Goal: Check status: Check status

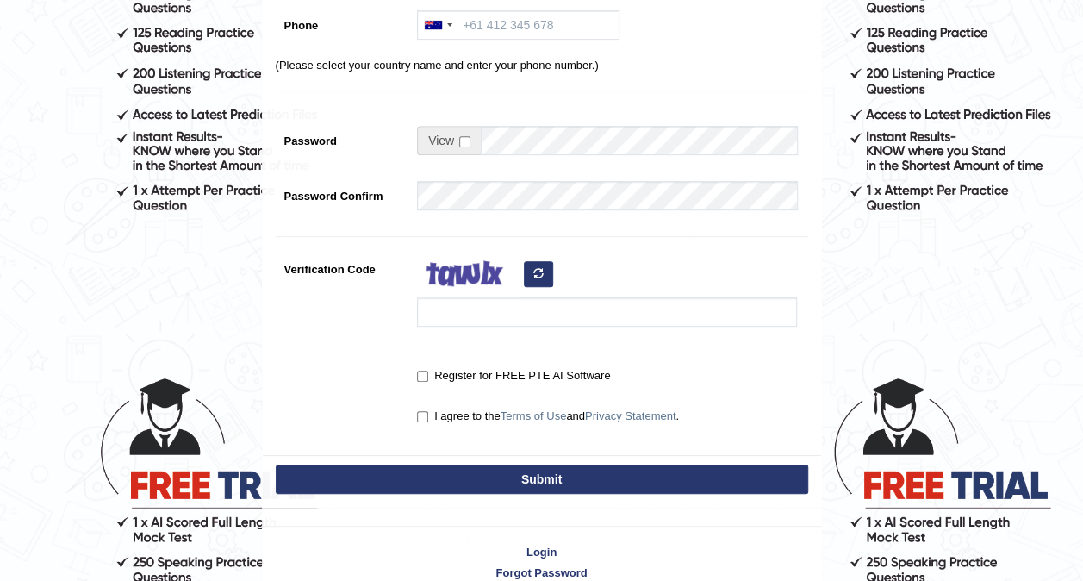
scroll to position [427, 0]
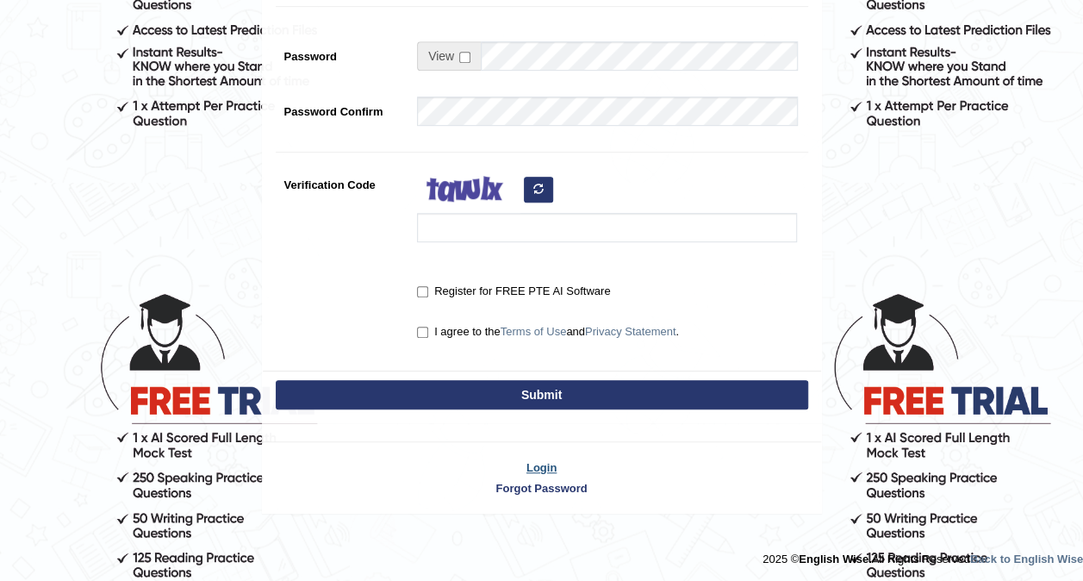
click at [550, 465] on link "Login" at bounding box center [542, 467] width 559 height 16
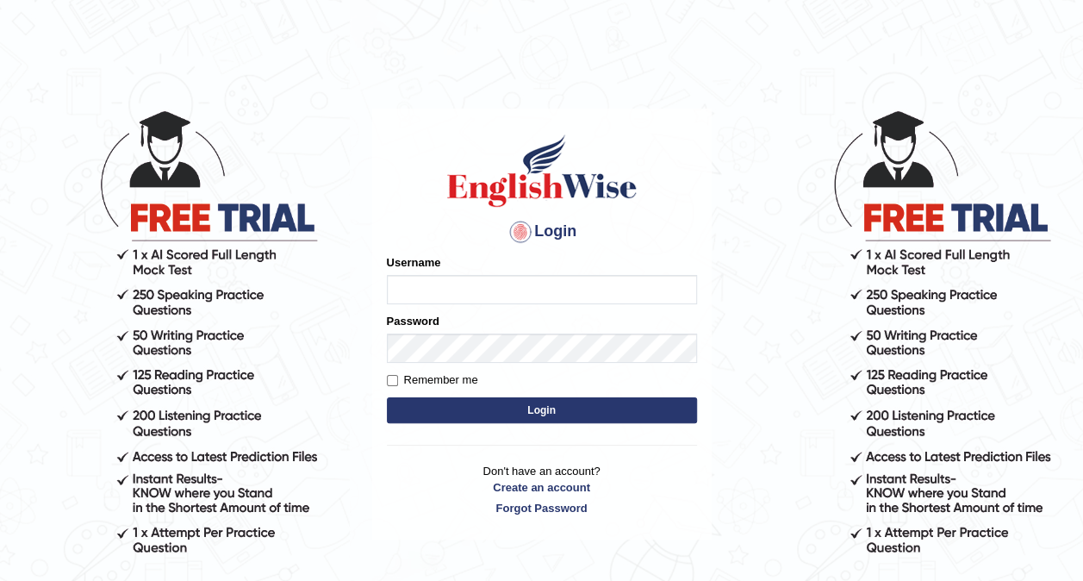
click at [454, 276] on input "Username" at bounding box center [542, 289] width 310 height 29
click at [451, 284] on input "Username" at bounding box center [542, 289] width 310 height 29
click at [459, 291] on input "issajakoub204@gmail.com" at bounding box center [542, 289] width 310 height 29
click at [464, 290] on input "issajakoub204@gmail.com" at bounding box center [542, 289] width 310 height 29
click at [466, 291] on input "issajakoub204@gmail.com" at bounding box center [542, 289] width 310 height 29
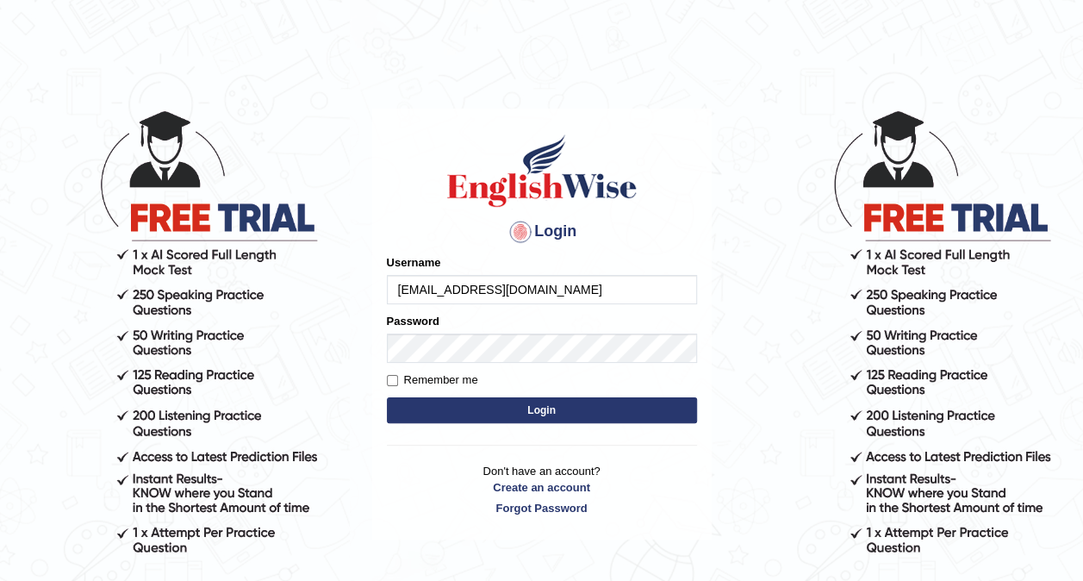
type input "[EMAIL_ADDRESS][DOMAIN_NAME]"
click at [427, 400] on button "Login" at bounding box center [542, 410] width 310 height 26
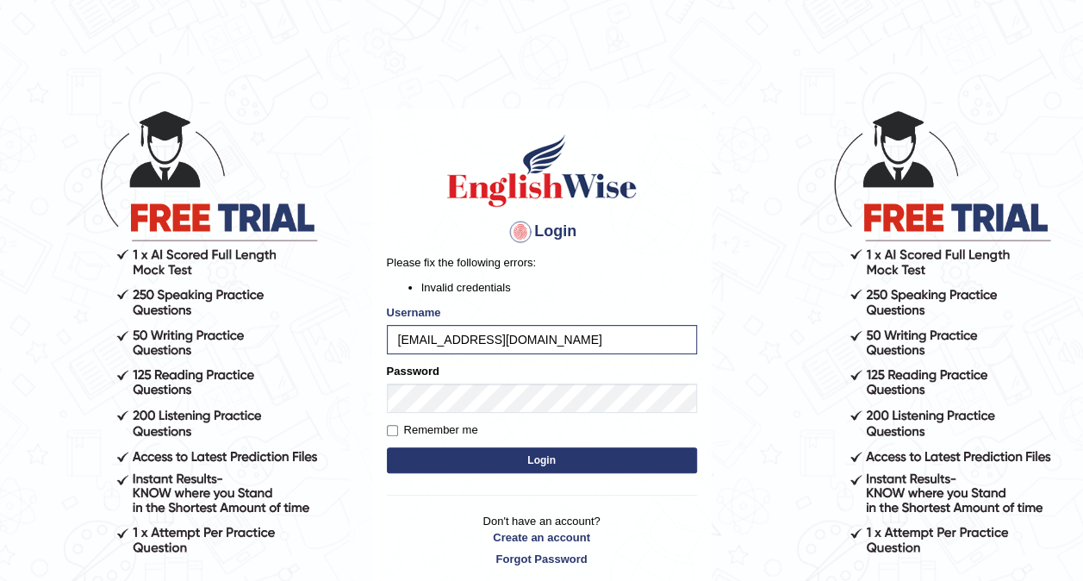
click at [560, 456] on button "Login" at bounding box center [542, 460] width 310 height 26
click at [530, 455] on button "Login" at bounding box center [542, 460] width 310 height 26
click at [522, 464] on button "Login" at bounding box center [542, 460] width 310 height 26
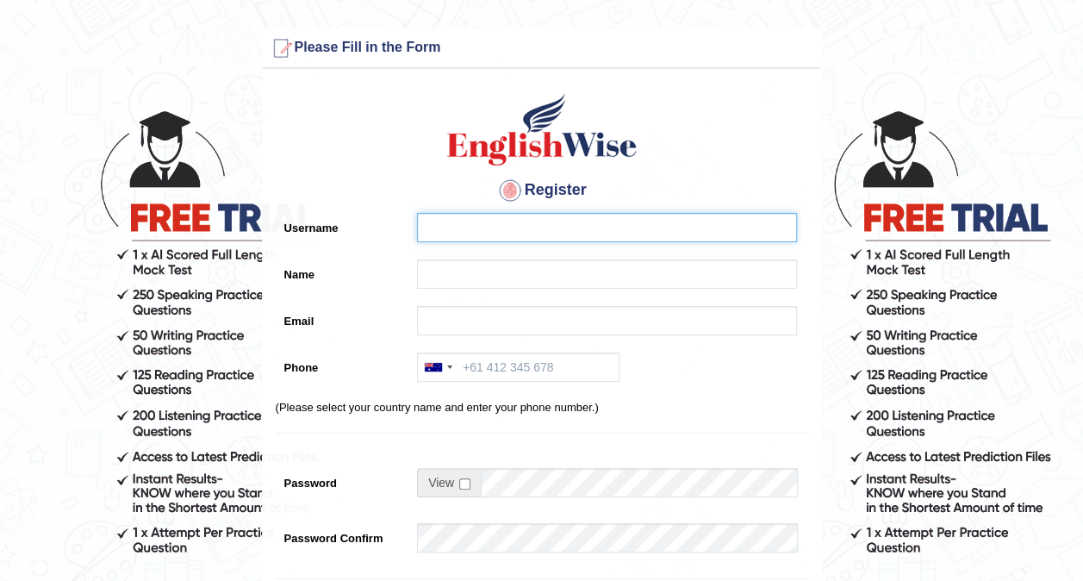
click at [438, 234] on input "Username" at bounding box center [607, 227] width 380 height 29
type input "ISSA JAKOUB"
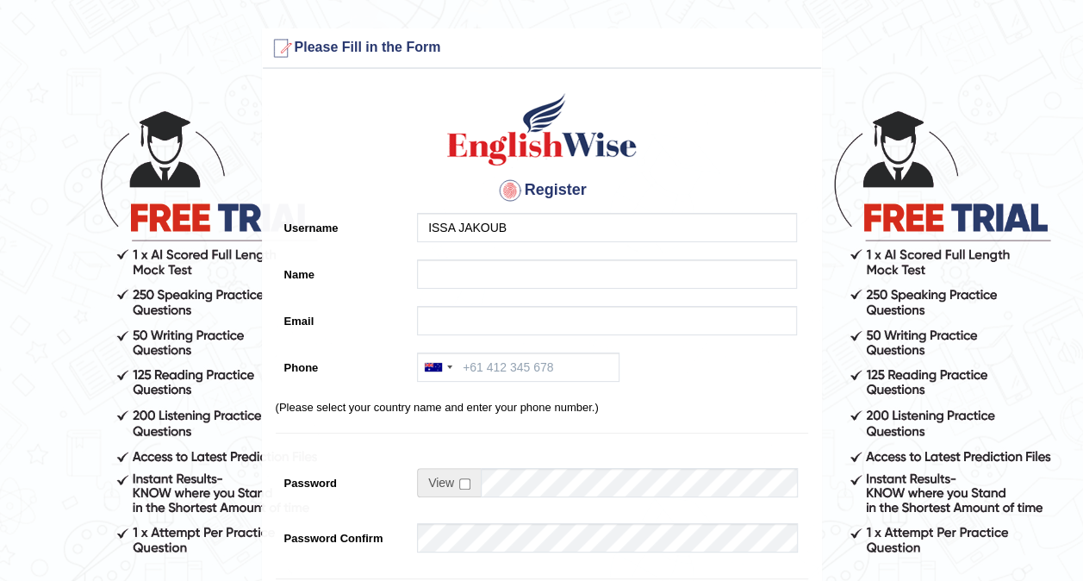
type input "ISSA JAKOUB"
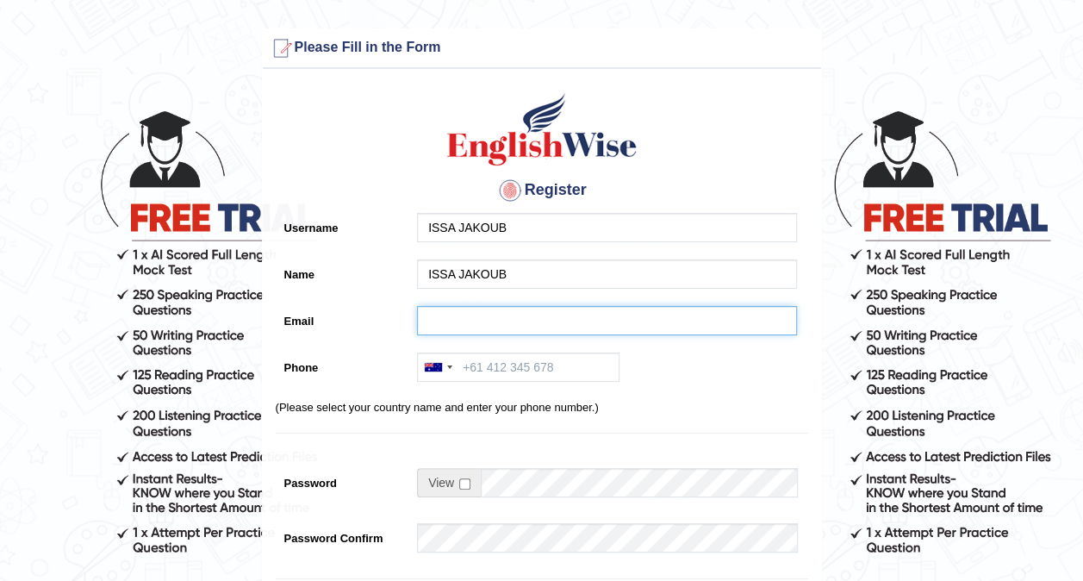
type input "issajakoub2024@gmail.com"
type input "+61402424407"
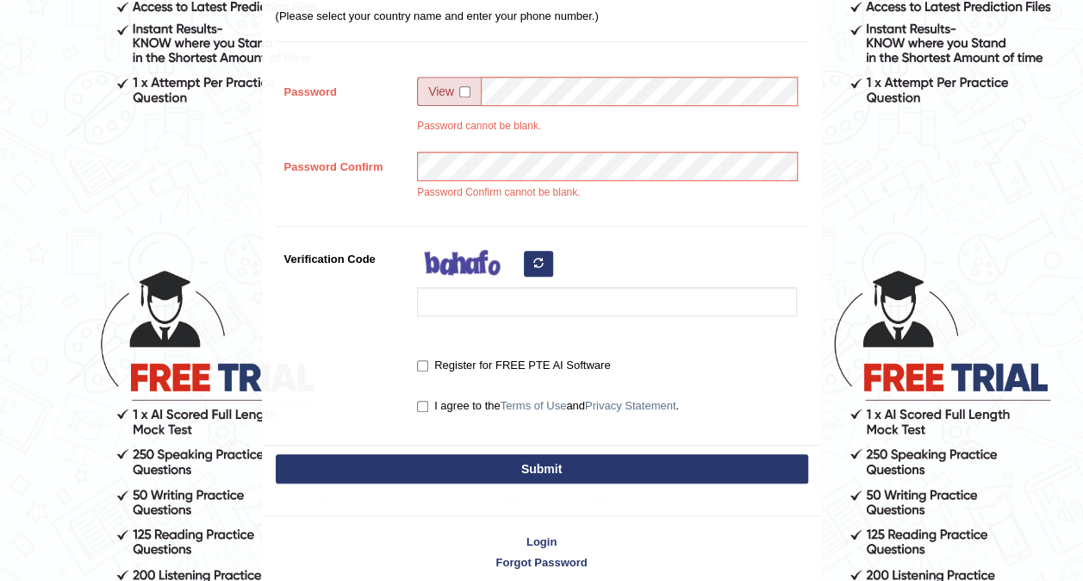
scroll to position [524, 0]
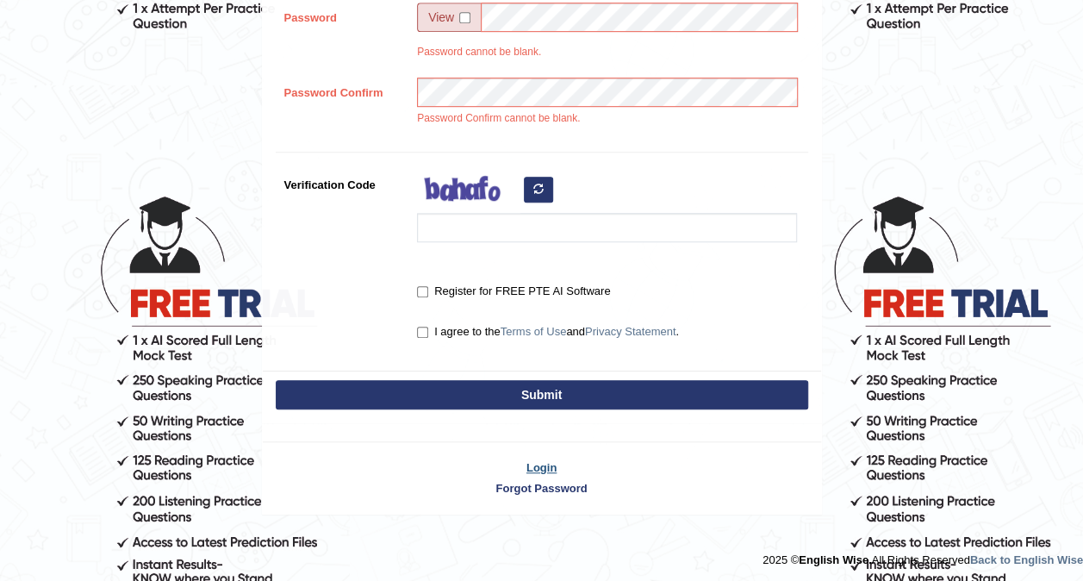
click at [546, 469] on link "Login" at bounding box center [542, 467] width 559 height 16
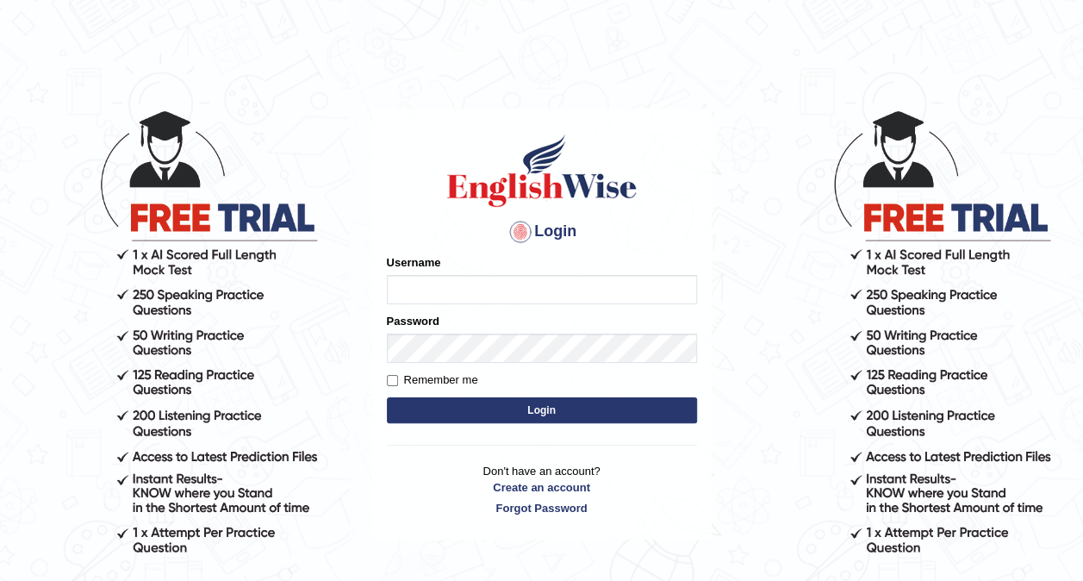
click at [627, 295] on input "Username" at bounding box center [542, 289] width 310 height 29
type input "ISSA JAKOUB"
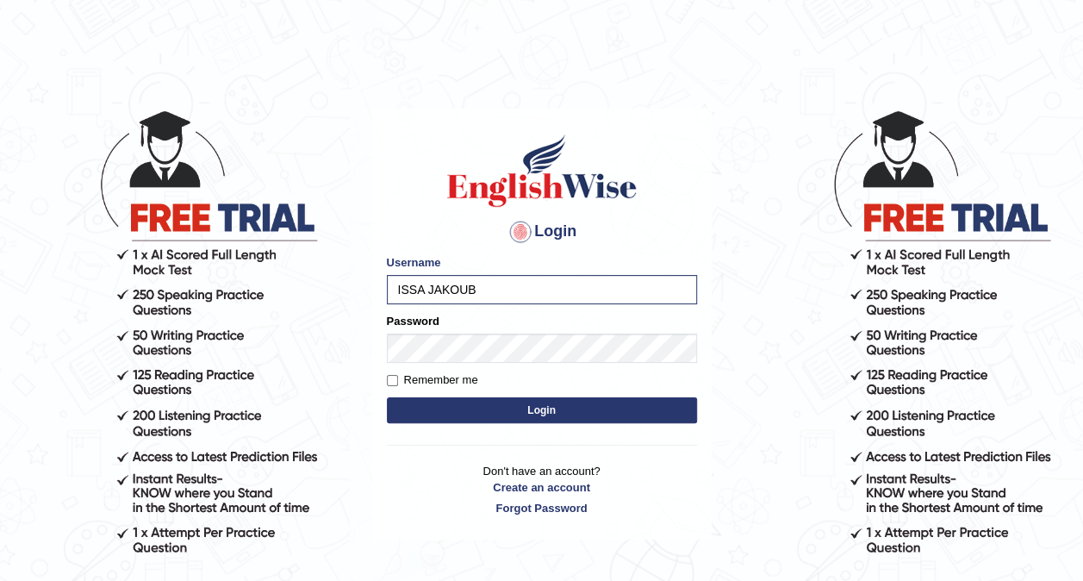
click at [619, 414] on button "Login" at bounding box center [542, 410] width 310 height 26
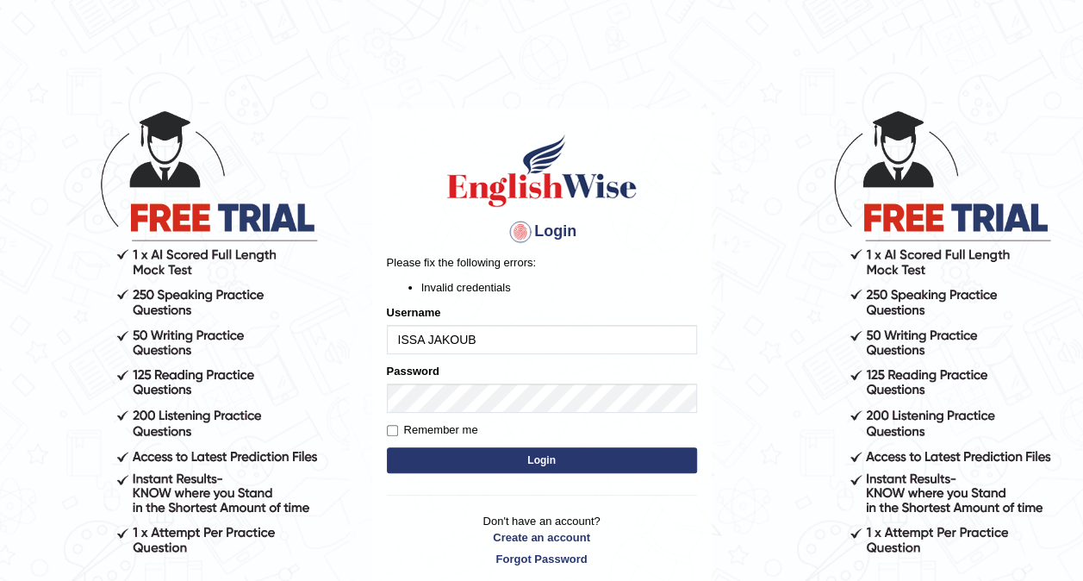
click at [424, 340] on input "ISSA JAKOUB" at bounding box center [542, 339] width 310 height 29
click at [488, 341] on input "ISSA JAKOUB" at bounding box center [542, 339] width 310 height 29
type input "I"
type input "issajakoub"
click at [496, 460] on button "Login" at bounding box center [542, 460] width 310 height 26
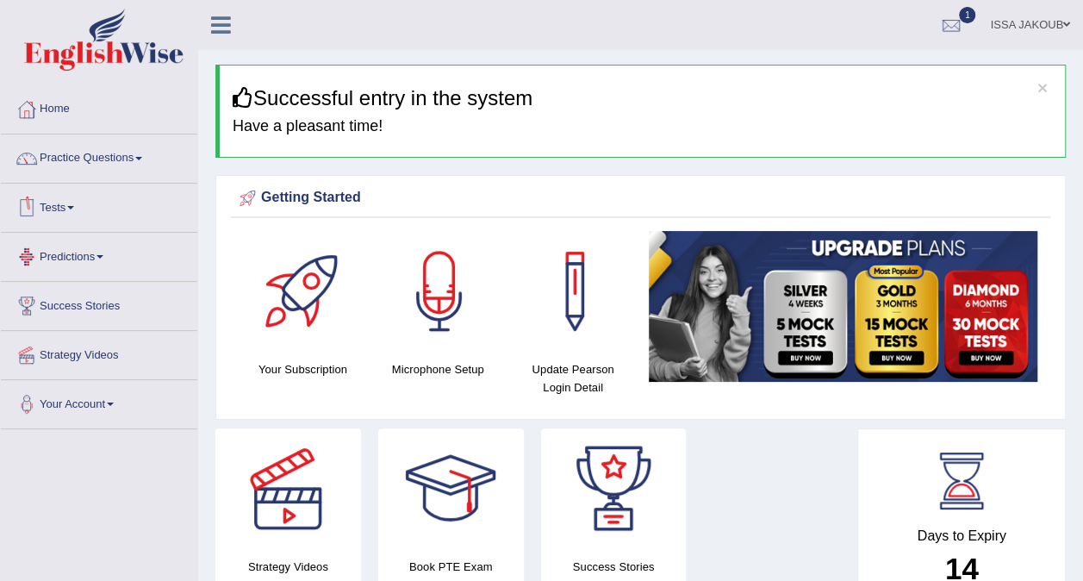
click at [88, 206] on link "Tests" at bounding box center [99, 205] width 197 height 43
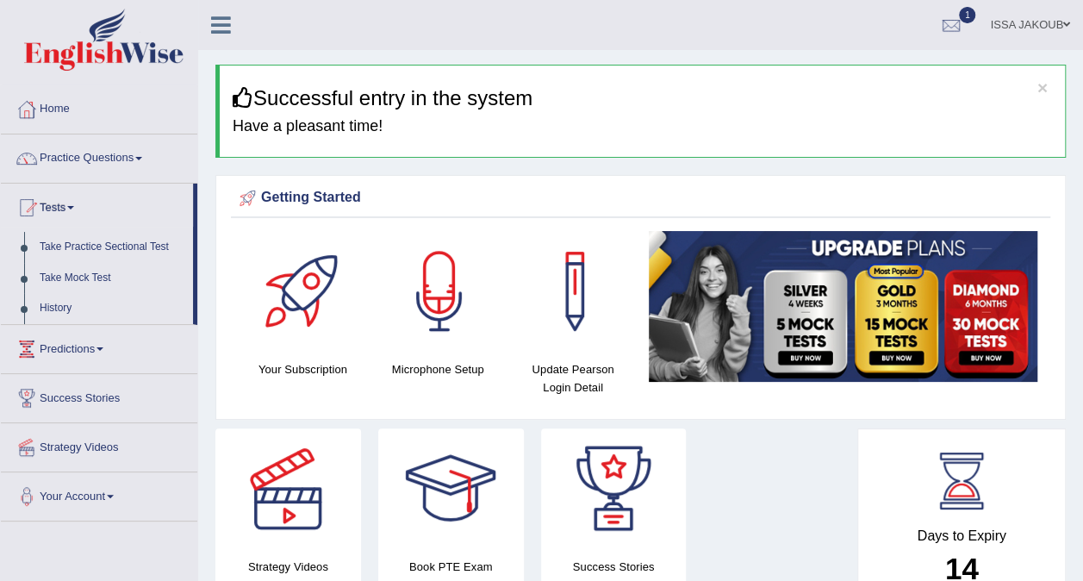
click at [91, 314] on link "History" at bounding box center [112, 308] width 161 height 31
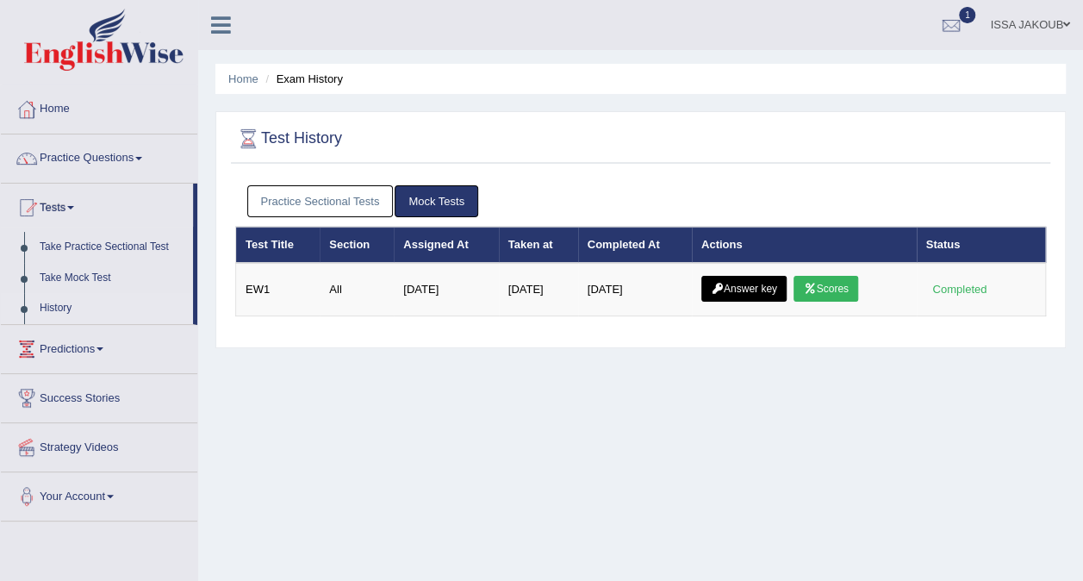
click at [833, 286] on link "Scores" at bounding box center [826, 289] width 64 height 26
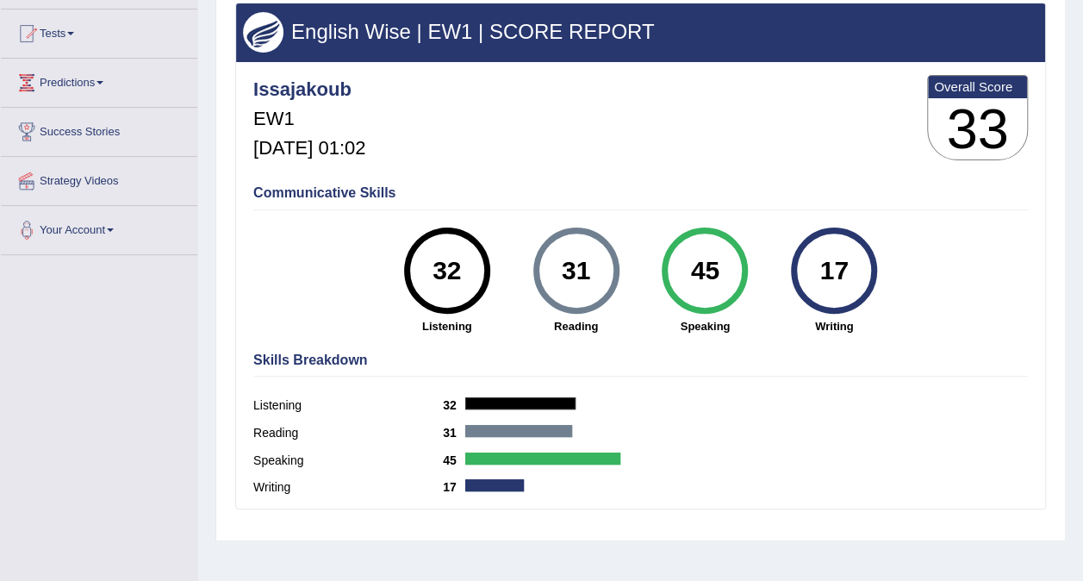
scroll to position [175, 0]
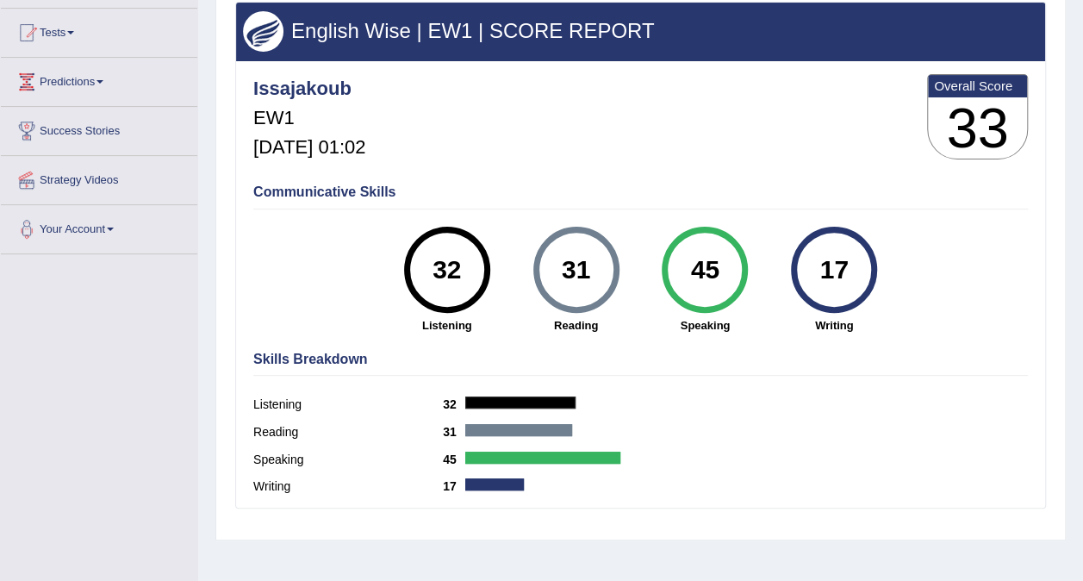
click at [1082, 82] on div "Home History Scores Scores on EW1 All English Wise | EW1 | SCORE REPORT Issajak…" at bounding box center [640, 256] width 885 height 862
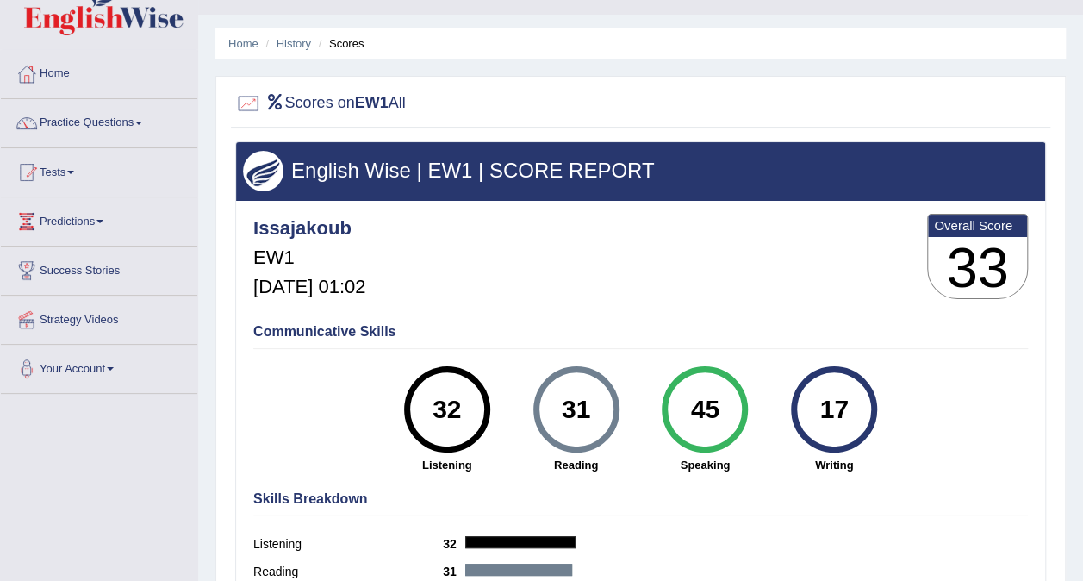
scroll to position [0, 0]
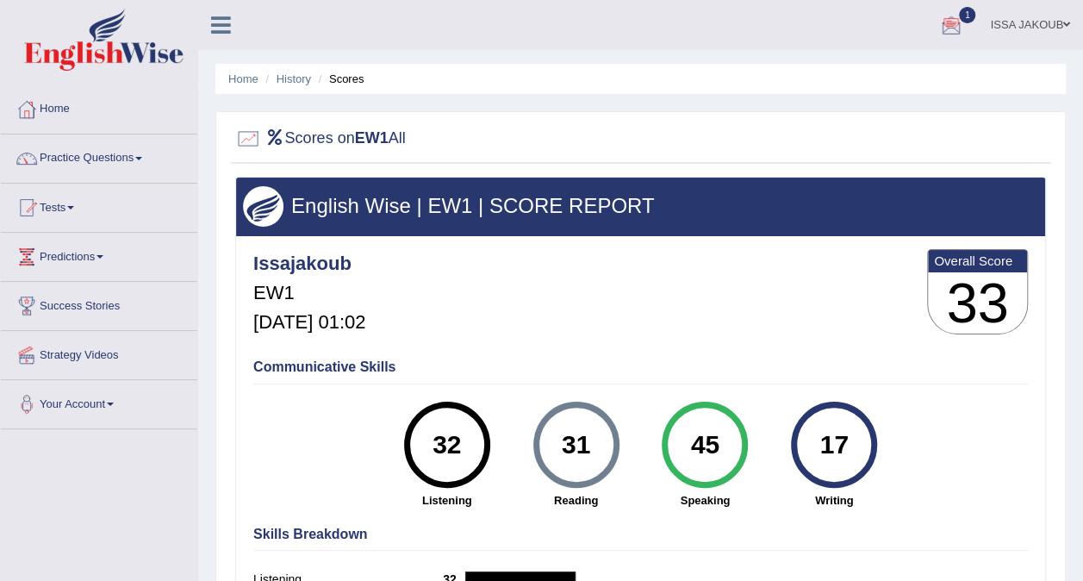
click at [960, 23] on div at bounding box center [952, 26] width 26 height 26
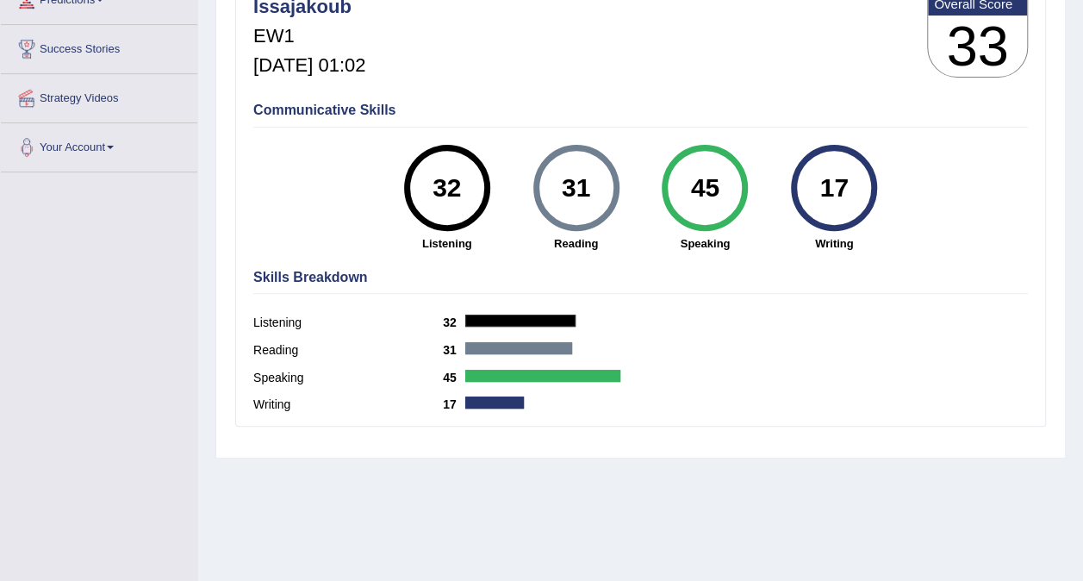
scroll to position [255, 0]
